Goal: Navigation & Orientation: Find specific page/section

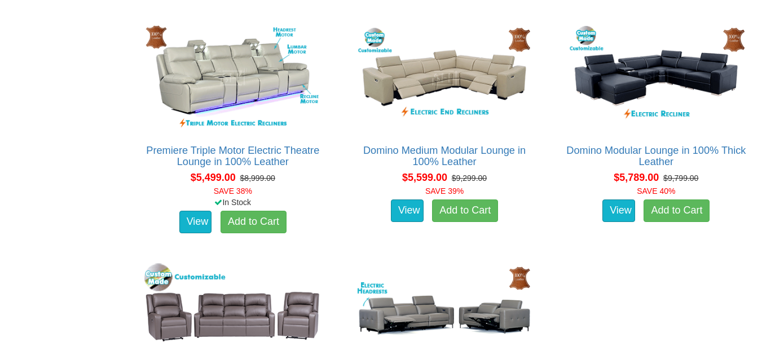
scroll to position [3926, 0]
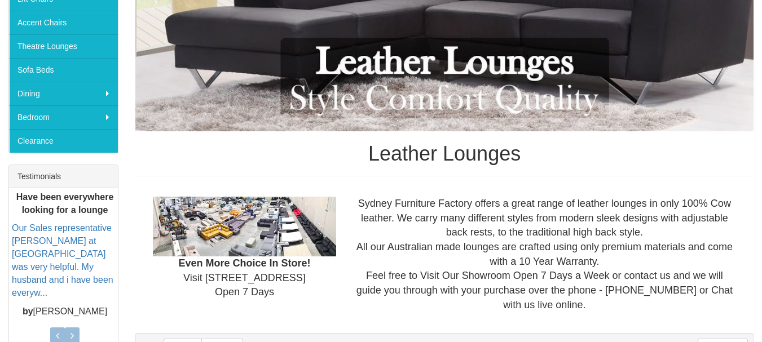
scroll to position [32, 0]
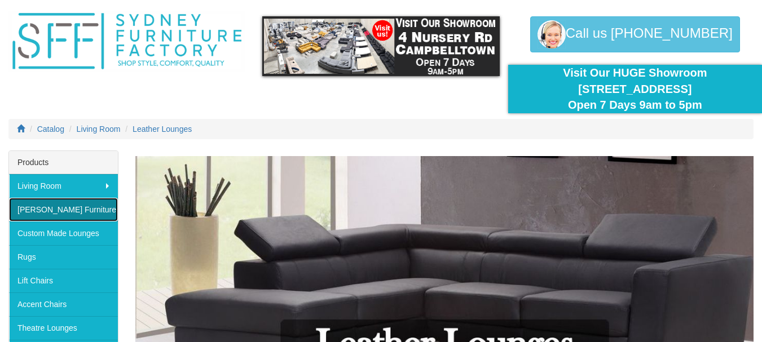
click at [74, 219] on link "[PERSON_NAME] Furniture" at bounding box center [63, 210] width 109 height 24
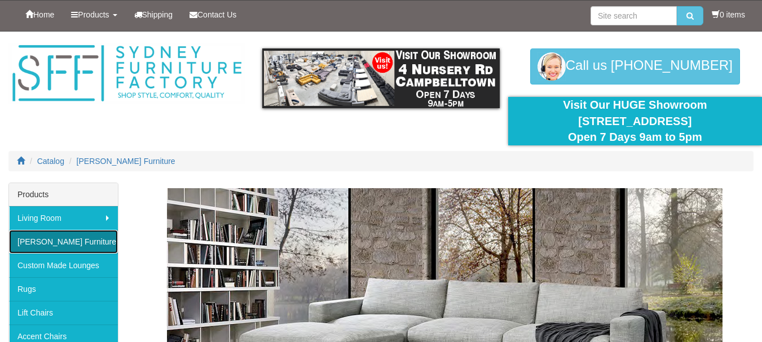
click at [74, 239] on link "[PERSON_NAME] Furniture" at bounding box center [63, 242] width 109 height 24
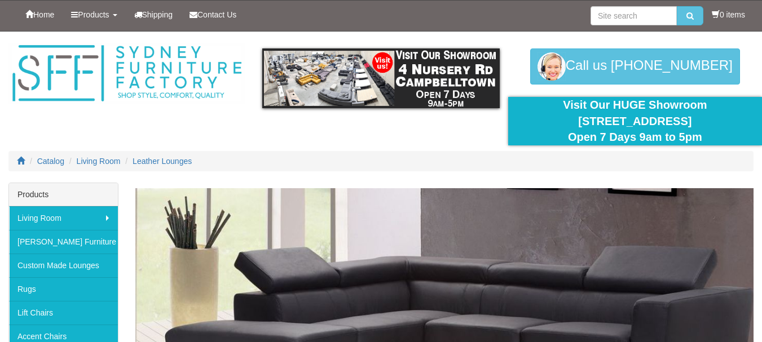
scroll to position [32, 0]
